Goal: Find contact information: Find contact information

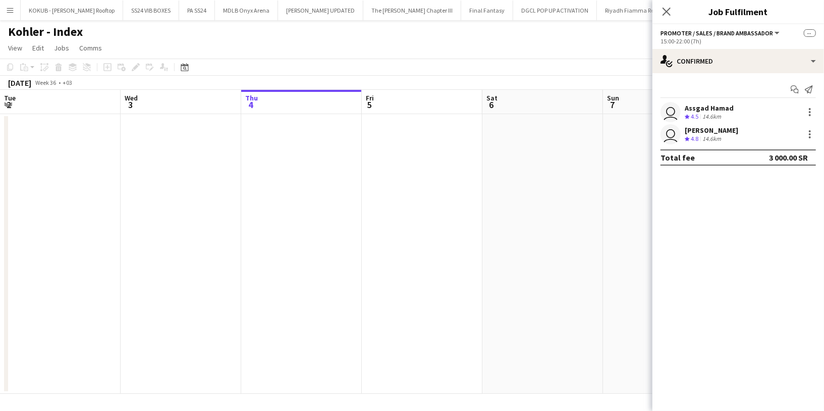
scroll to position [0, 364]
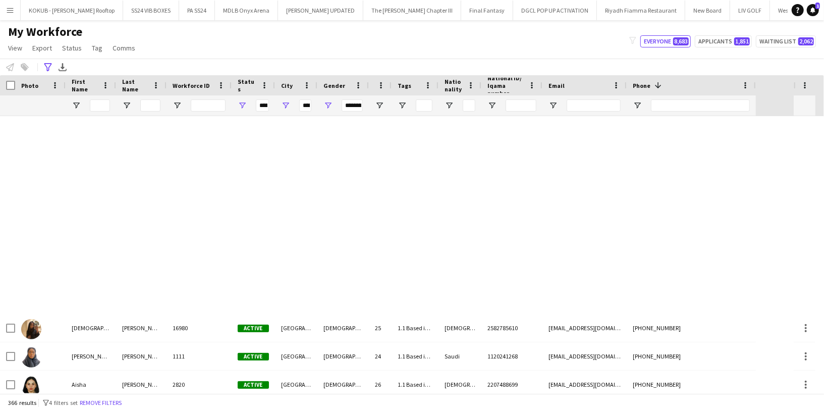
scroll to position [507, 0]
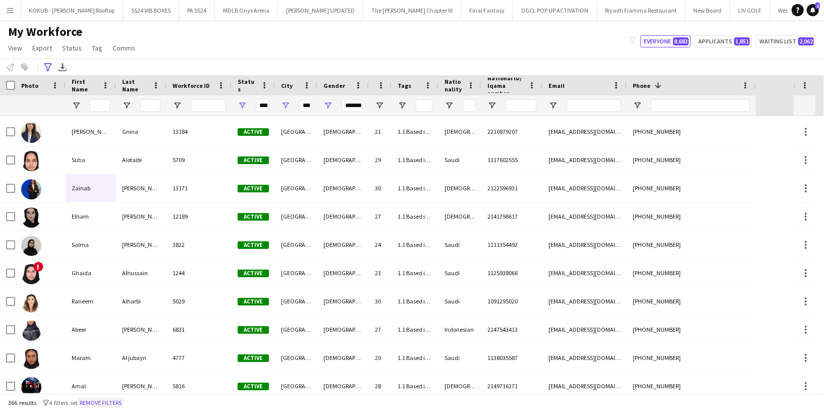
click at [105, 403] on button "Remove filters" at bounding box center [101, 402] width 46 height 11
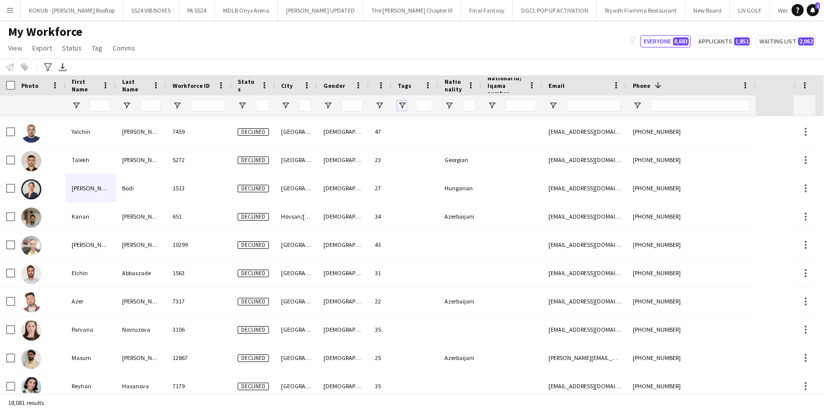
click at [398, 103] on span "Open Filter Menu" at bounding box center [401, 105] width 9 height 9
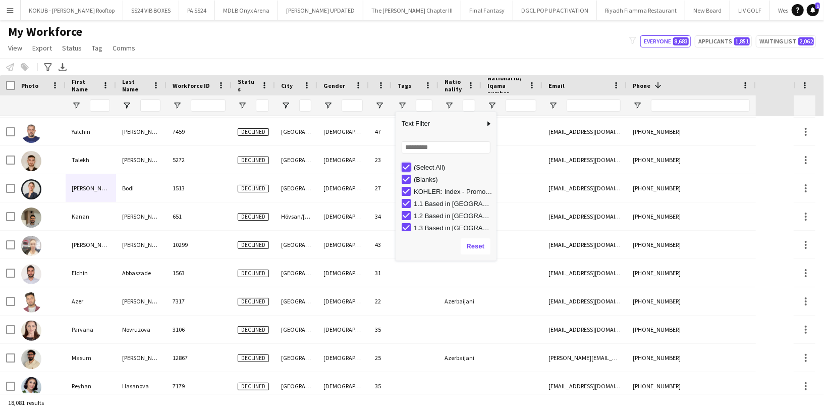
type input "***"
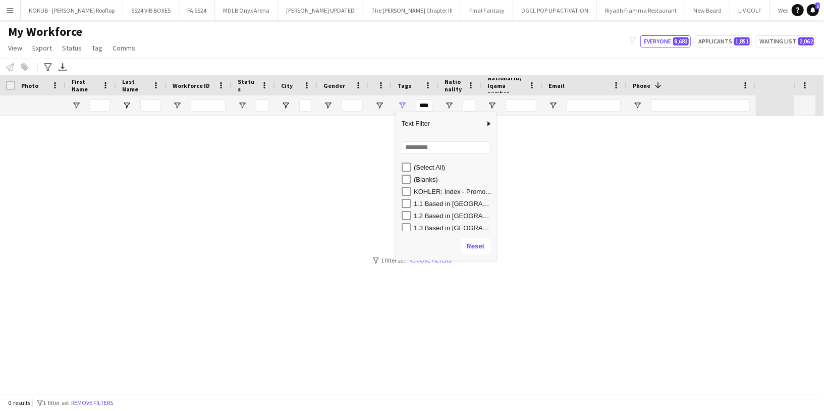
scroll to position [0, 0]
click at [419, 150] on input "Search filter values" at bounding box center [446, 147] width 89 height 12
type input "****"
type input "**********"
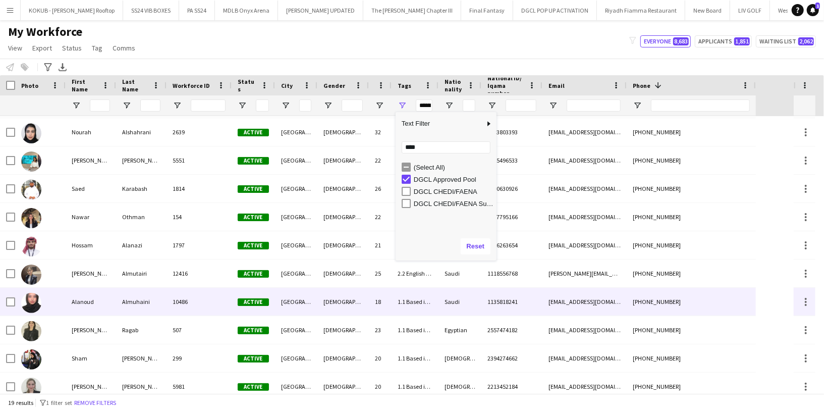
click at [91, 299] on div "Alanoud" at bounding box center [91, 302] width 50 height 28
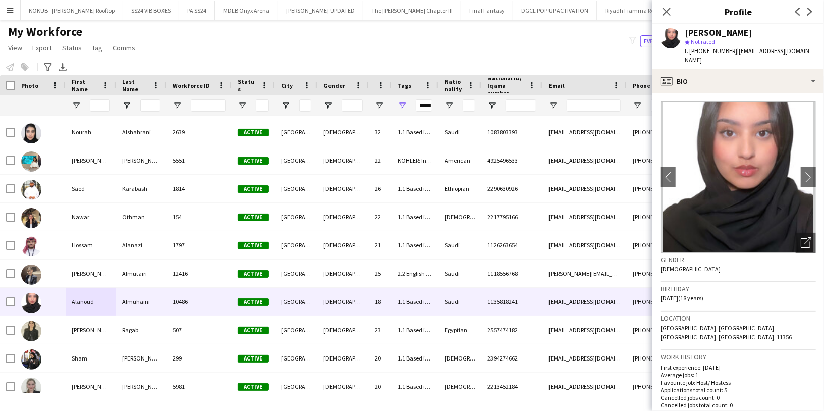
click at [729, 37] on div "Alanoud Almuhaini" at bounding box center [719, 32] width 68 height 9
copy div "Alanoud Almuhaini"
click at [708, 49] on span "t. +966551469423" at bounding box center [711, 51] width 52 height 8
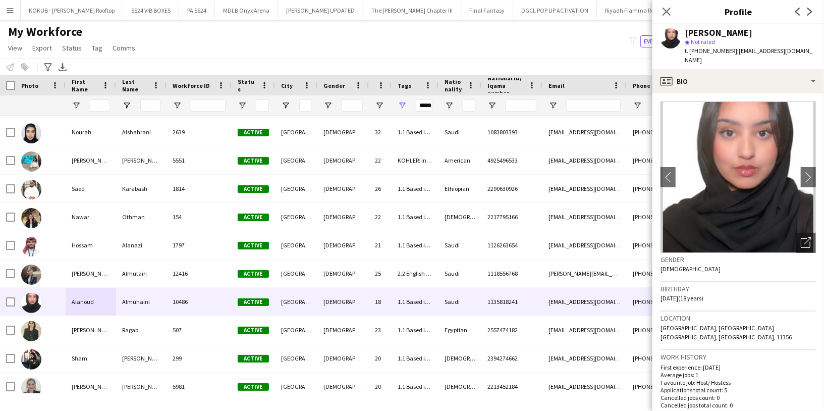
click at [708, 49] on span "t. +966551469423" at bounding box center [711, 51] width 52 height 8
copy span "966551469423"
drag, startPoint x: 688, startPoint y: 288, endPoint x: 660, endPoint y: 288, distance: 28.2
click at [660, 288] on app-crew-profile-bio "chevron-left chevron-right Open photos pop-in Gender Female Birthday 18-09-2006…" at bounding box center [738, 251] width 172 height 317
copy span "18-09-2006"
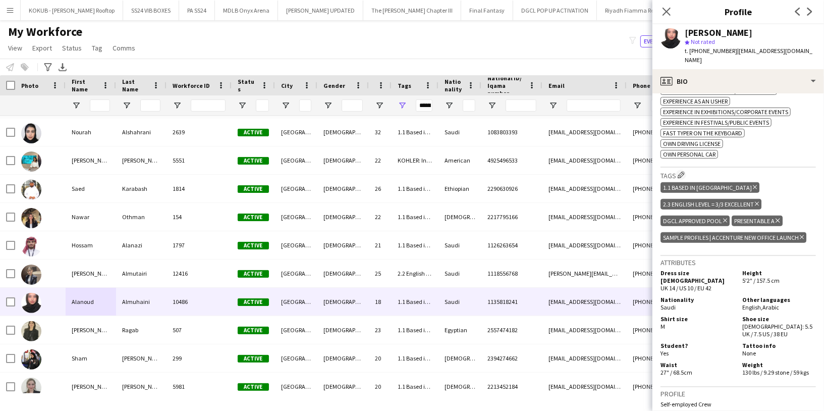
scroll to position [427, 0]
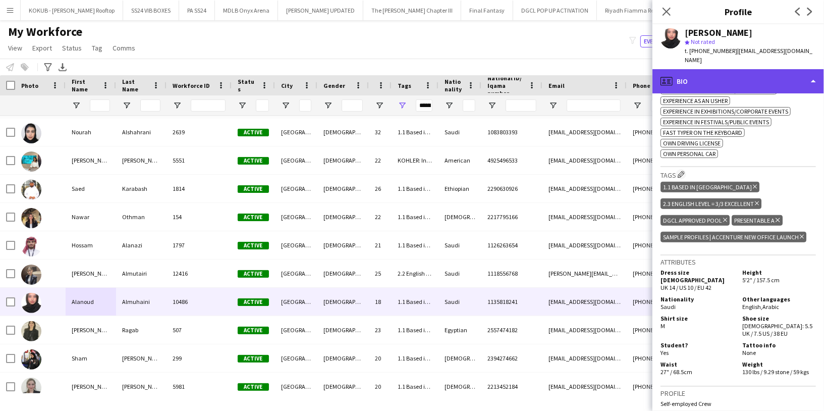
click at [730, 73] on div "profile Bio" at bounding box center [738, 81] width 172 height 24
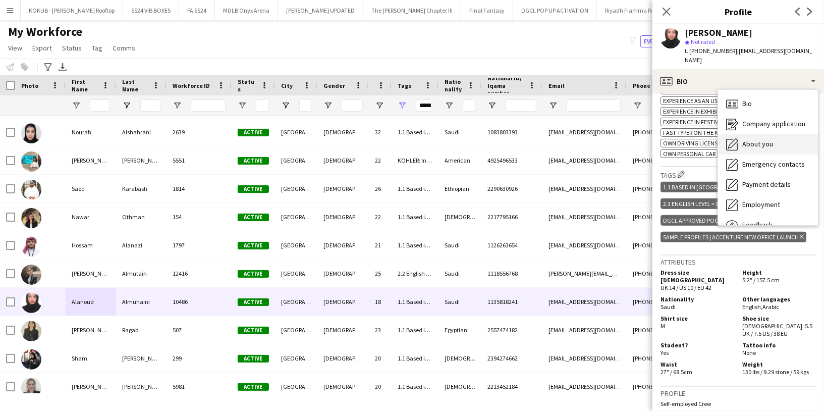
click at [759, 139] on span "About you" at bounding box center [757, 143] width 31 height 9
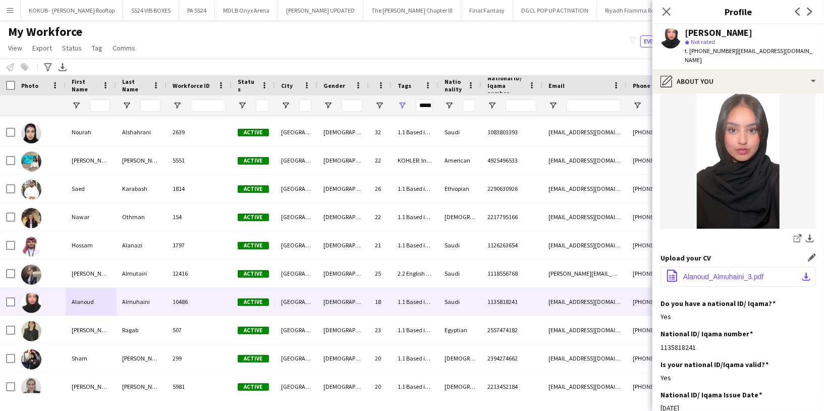
scroll to position [65, 0]
click at [680, 342] on div "1135818241" at bounding box center [737, 346] width 155 height 9
copy div "1135818241"
click at [806, 234] on app-icon "download-bottom" at bounding box center [810, 239] width 8 height 10
